Goal: Navigation & Orientation: Find specific page/section

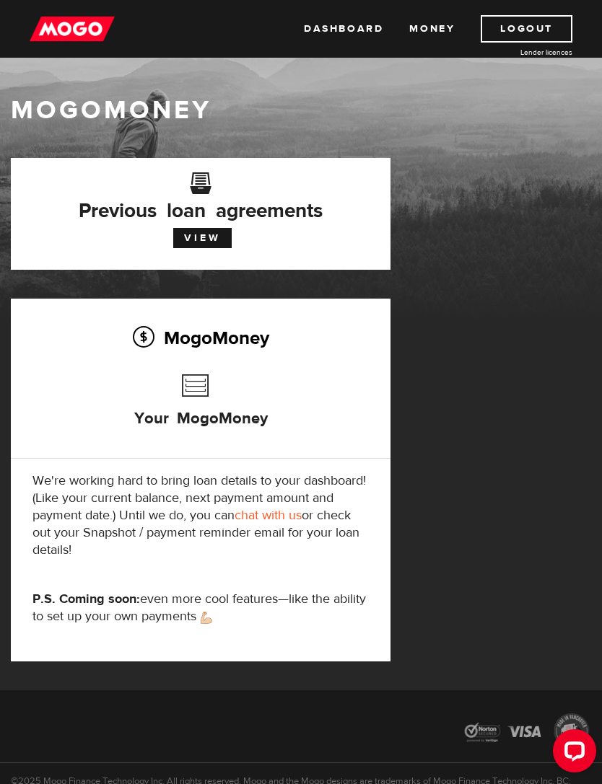
click at [543, 23] on link "Logout" at bounding box center [526, 28] width 92 height 27
click at [550, 33] on link "Logout" at bounding box center [526, 28] width 92 height 27
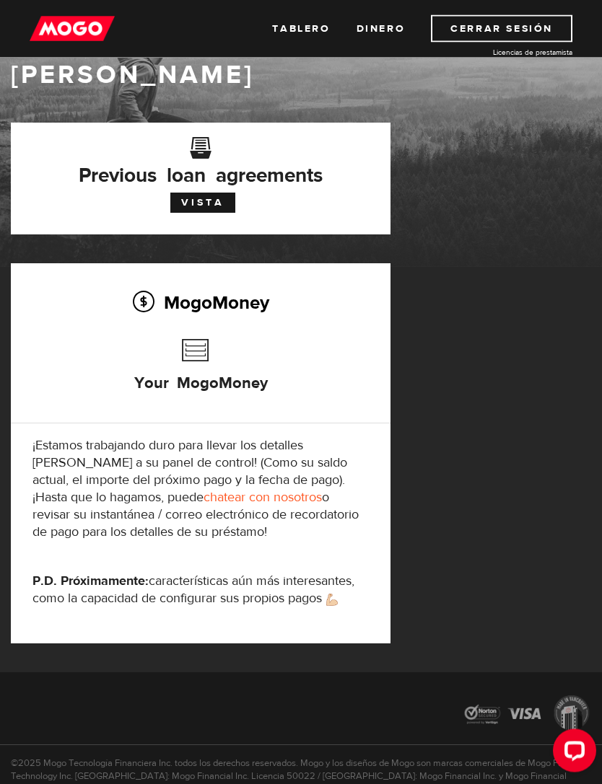
scroll to position [71, 0]
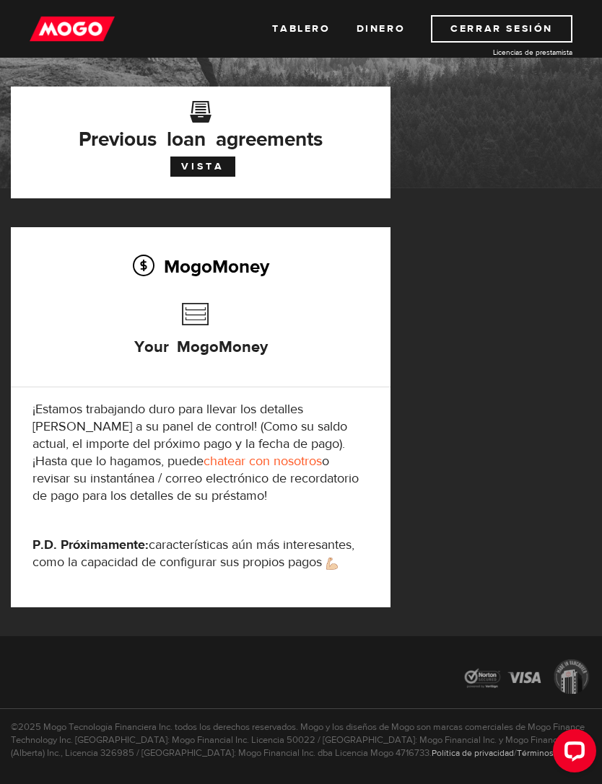
click at [185, 165] on link "VISTA" at bounding box center [202, 167] width 65 height 20
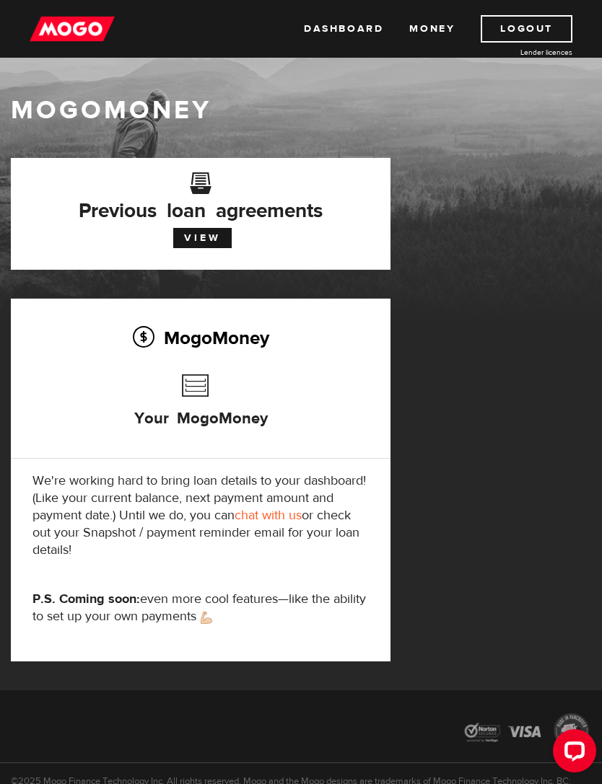
click at [411, 22] on link "Money" at bounding box center [431, 28] width 45 height 27
click at [332, 22] on link "Dashboard" at bounding box center [343, 28] width 79 height 27
